Goal: Register for event/course

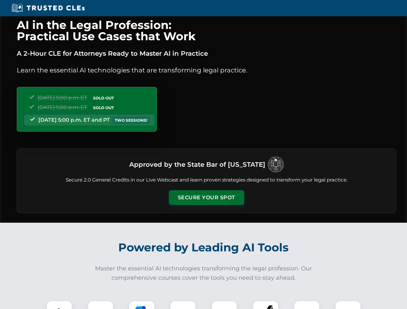
click at [206, 198] on button "Secure Your Spot" at bounding box center [206, 197] width 75 height 15
click at [59, 305] on img at bounding box center [59, 313] width 19 height 19
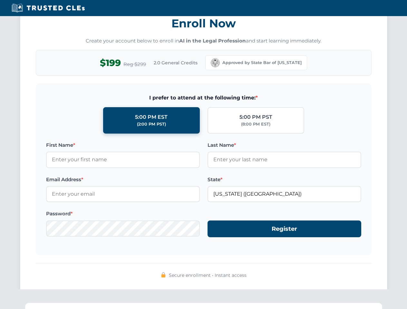
scroll to position [632, 0]
